Goal: Information Seeking & Learning: Learn about a topic

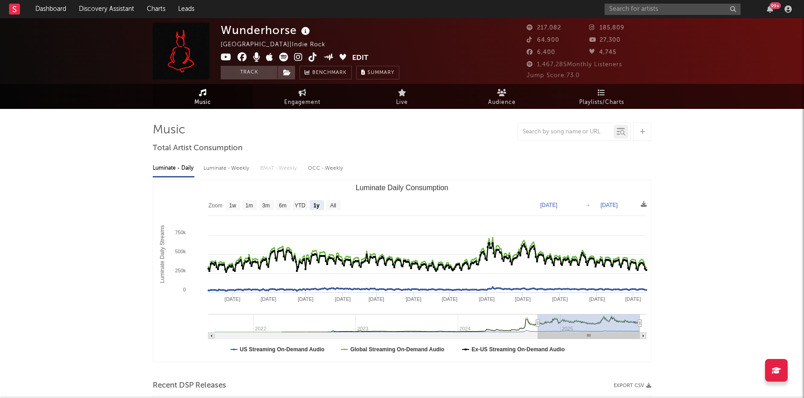
select select "1y"
click at [649, 7] on input "text" at bounding box center [673, 9] width 136 height 11
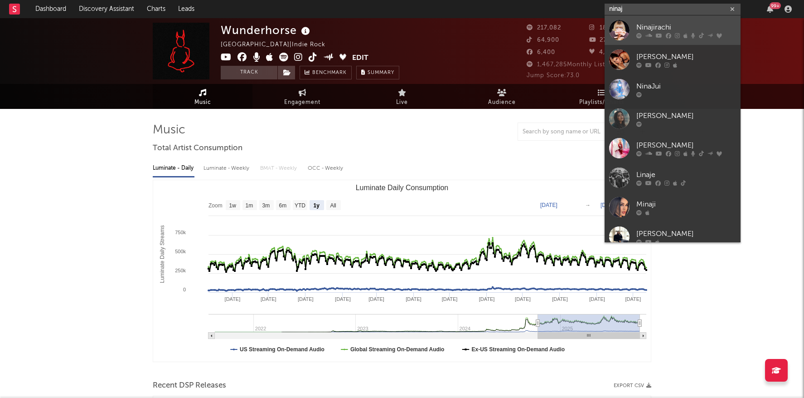
type input "ninaj"
click at [680, 26] on div "Ninajirachi" at bounding box center [686, 27] width 100 height 11
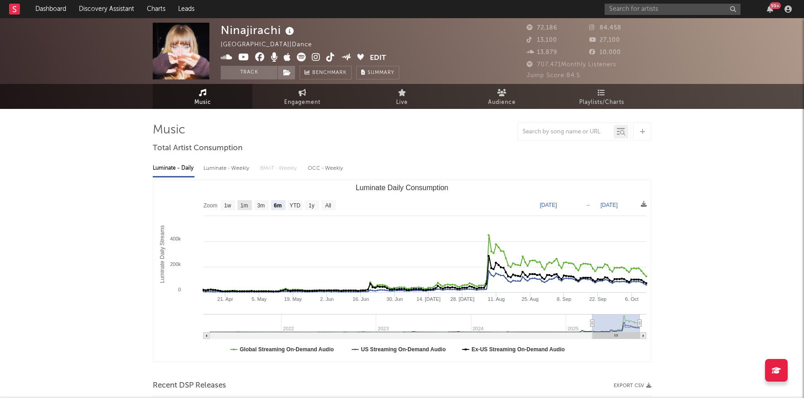
click at [244, 205] on text "1m" at bounding box center [245, 205] width 8 height 6
select select "1m"
type input "[DATE]"
